Goal: Task Accomplishment & Management: Manage account settings

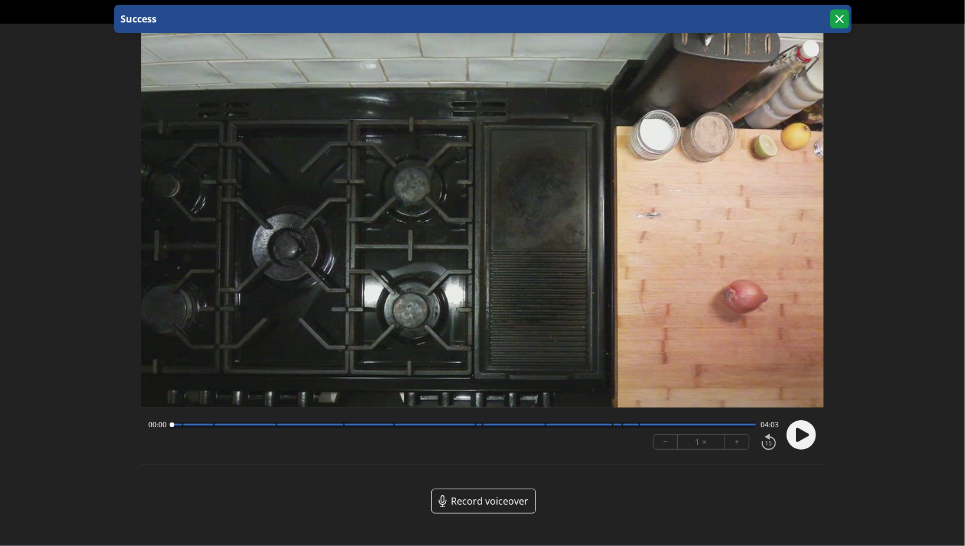
click at [838, 19] on icon "button" at bounding box center [839, 18] width 7 height 7
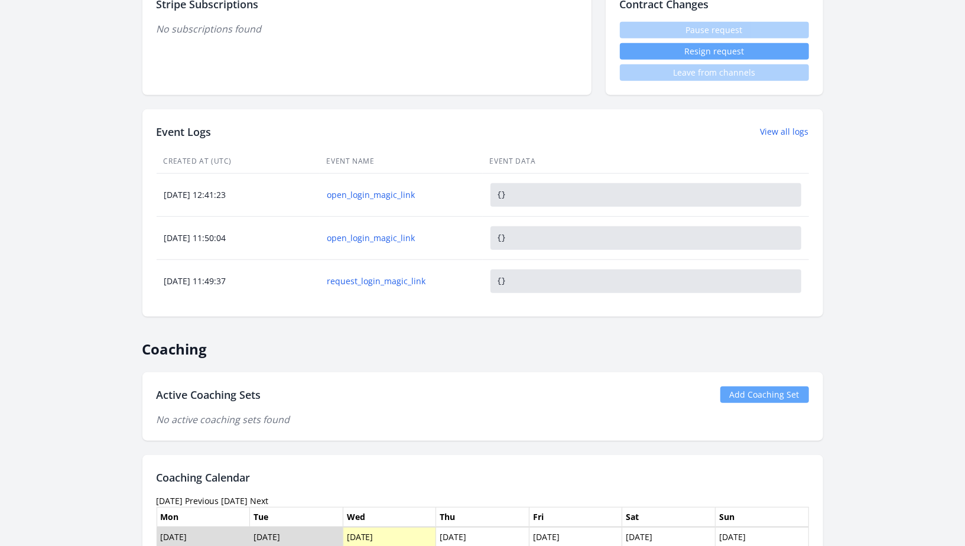
scroll to position [439, 0]
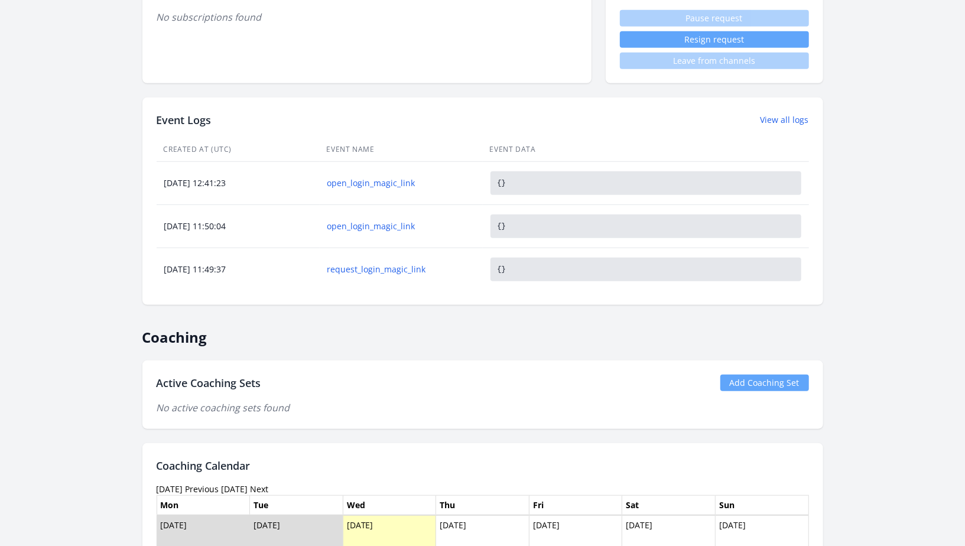
click at [771, 383] on link "Add Coaching Set" at bounding box center [764, 382] width 89 height 17
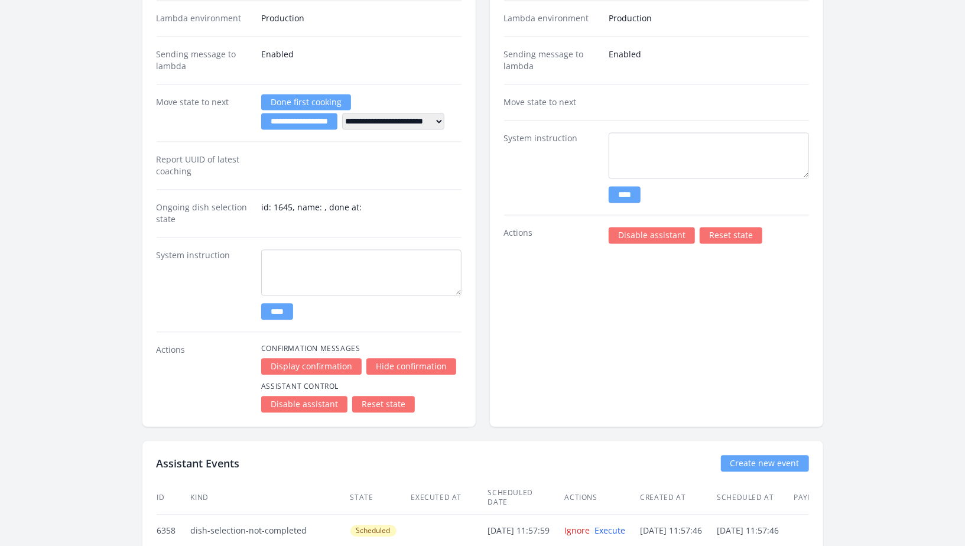
scroll to position [1535, 0]
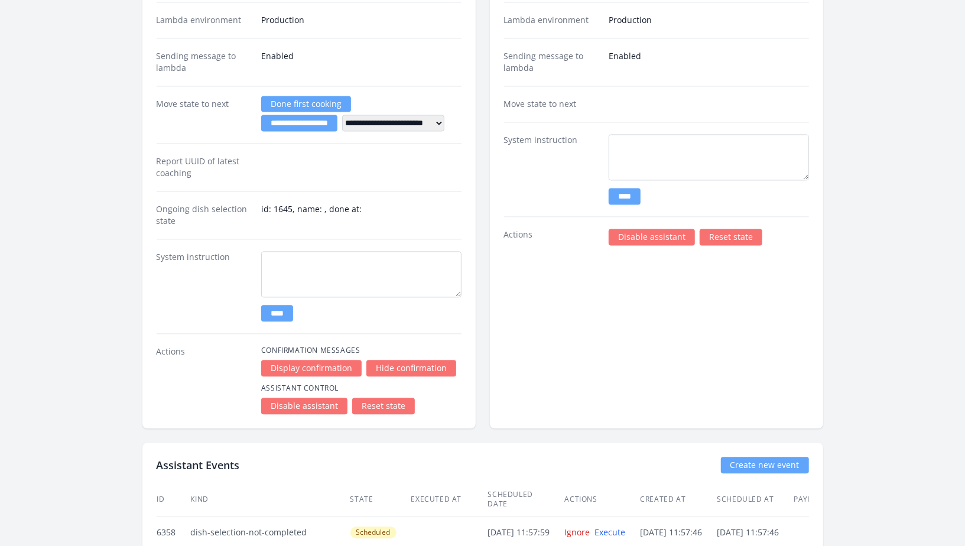
click at [302, 405] on link "Disable assistant" at bounding box center [304, 406] width 86 height 17
